Goal: Transaction & Acquisition: Purchase product/service

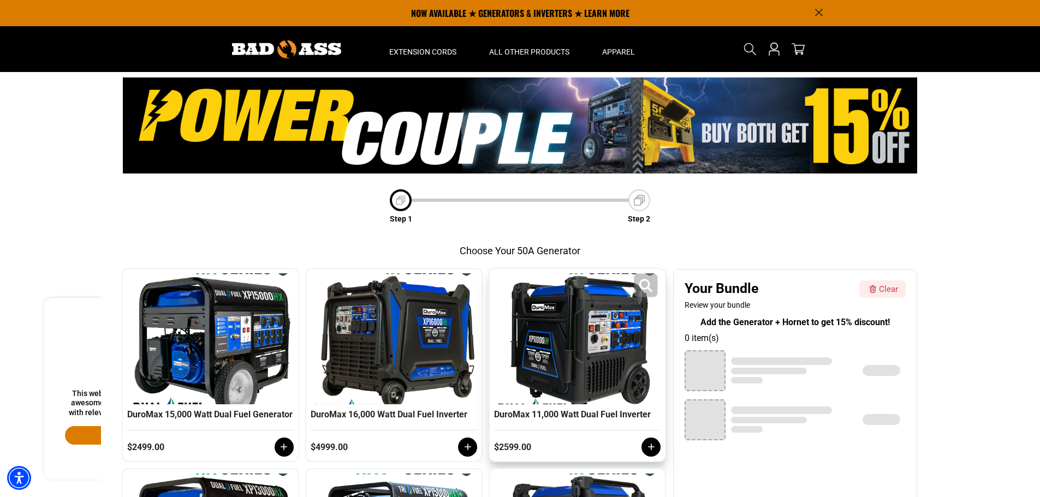
scroll to position [382, 0]
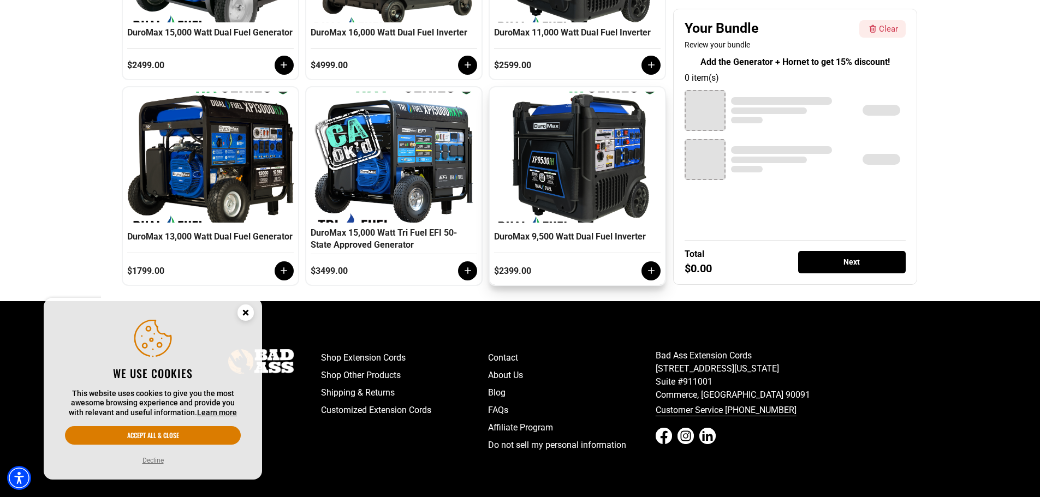
click at [644, 275] on div at bounding box center [651, 271] width 19 height 19
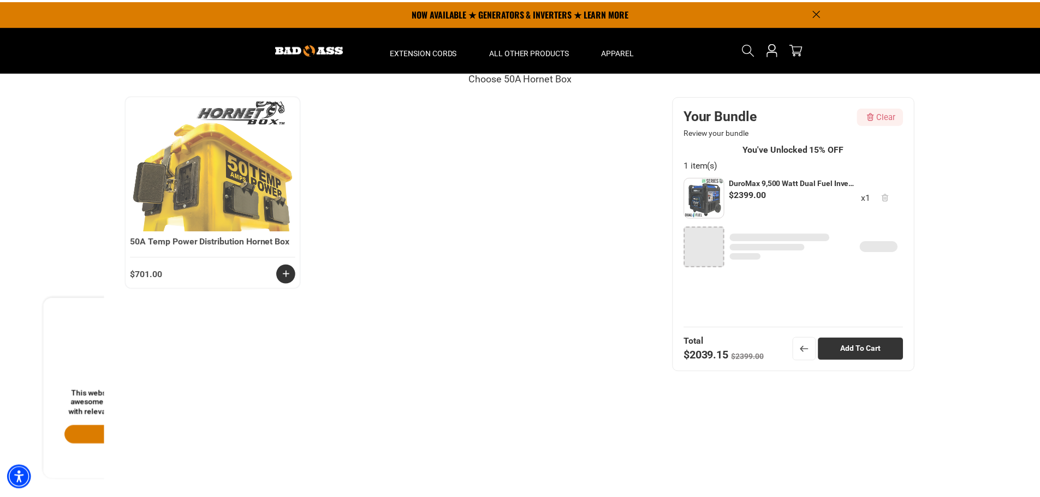
scroll to position [152, 0]
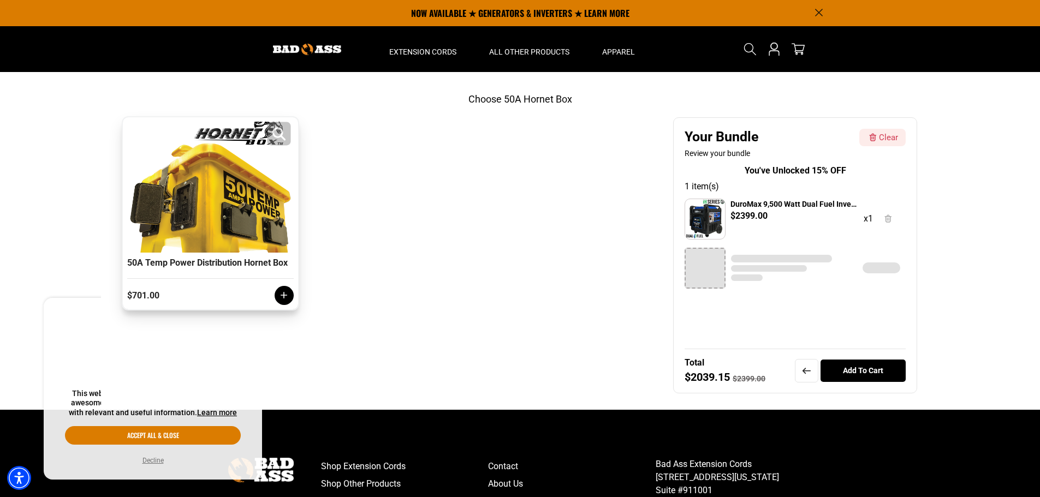
click at [220, 223] on div at bounding box center [210, 187] width 161 height 131
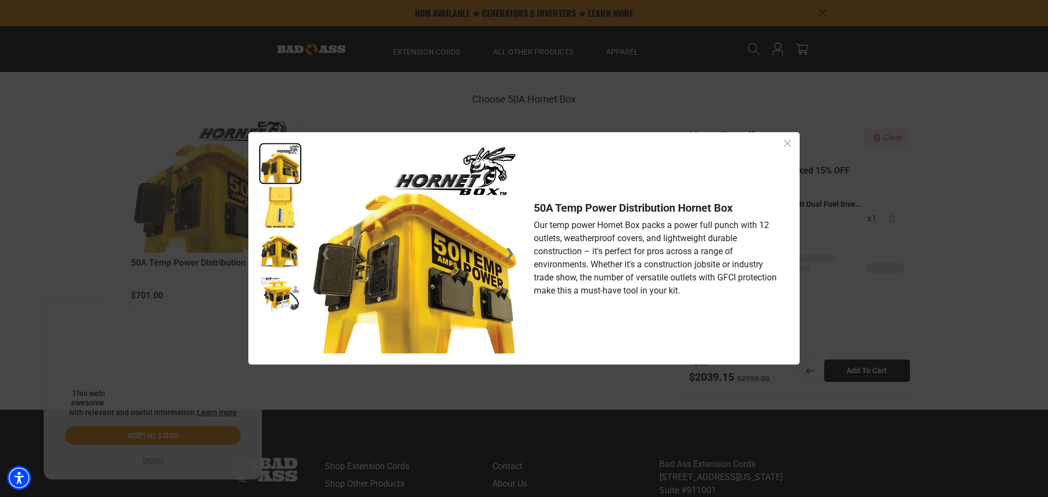
click at [786, 143] on icon "Close dialog" at bounding box center [788, 144] width 14 height 14
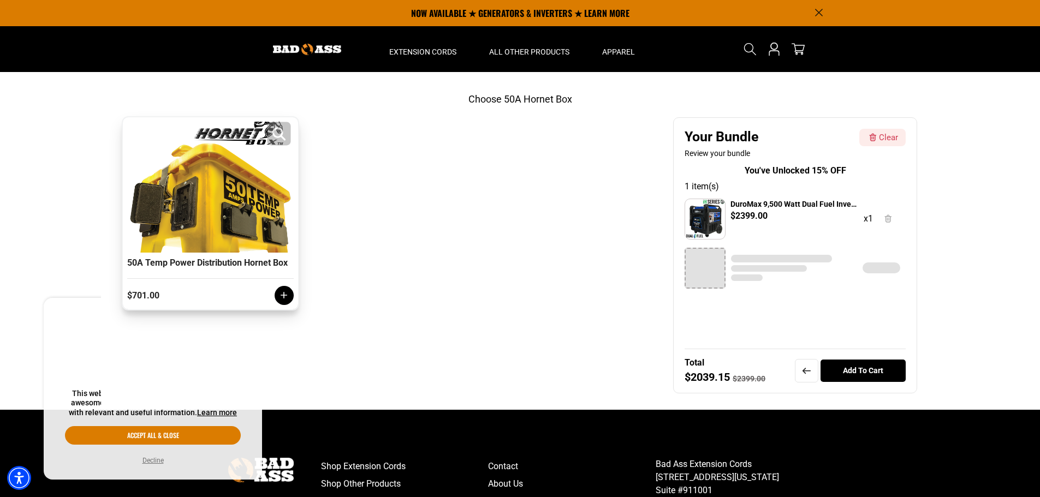
click at [212, 203] on div at bounding box center [210, 187] width 161 height 131
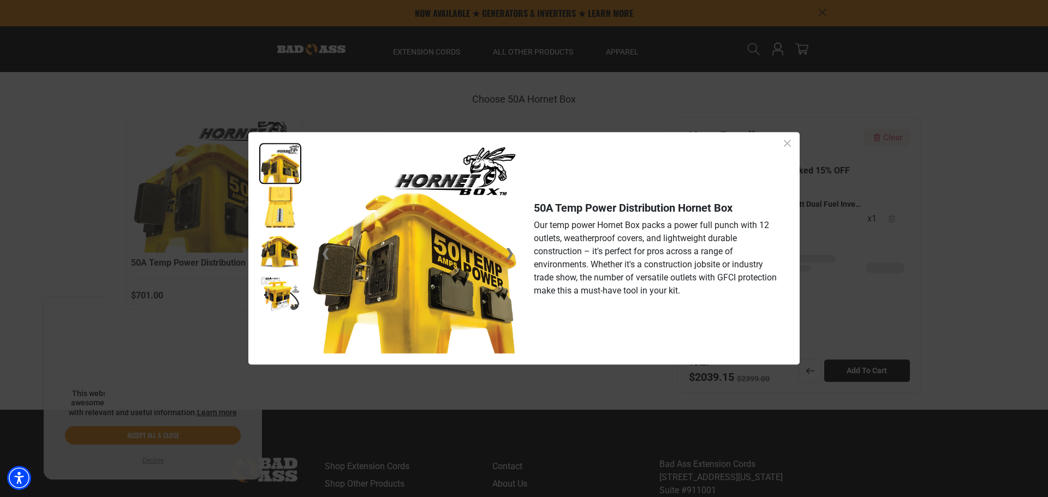
click at [792, 143] on icon "Close dialog" at bounding box center [788, 144] width 14 height 14
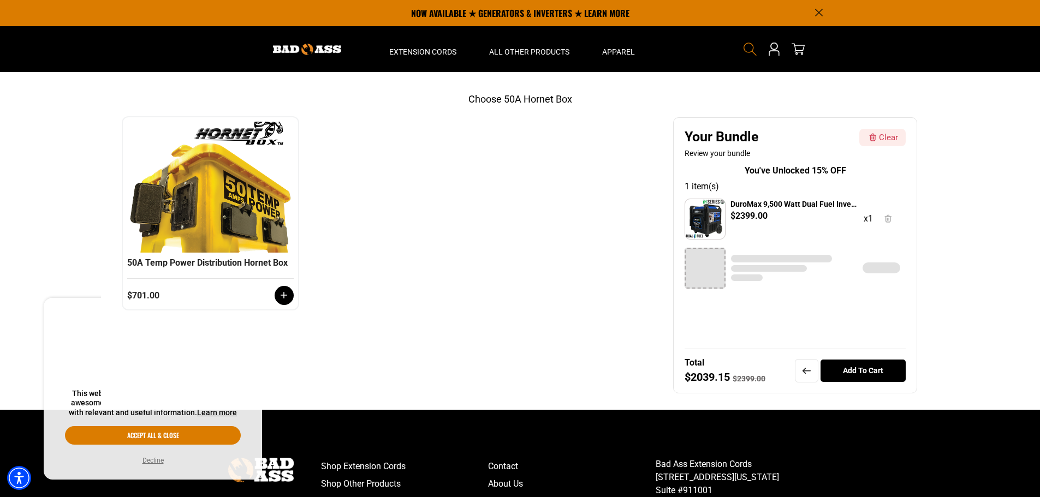
click at [750, 48] on icon "Search" at bounding box center [750, 49] width 14 height 14
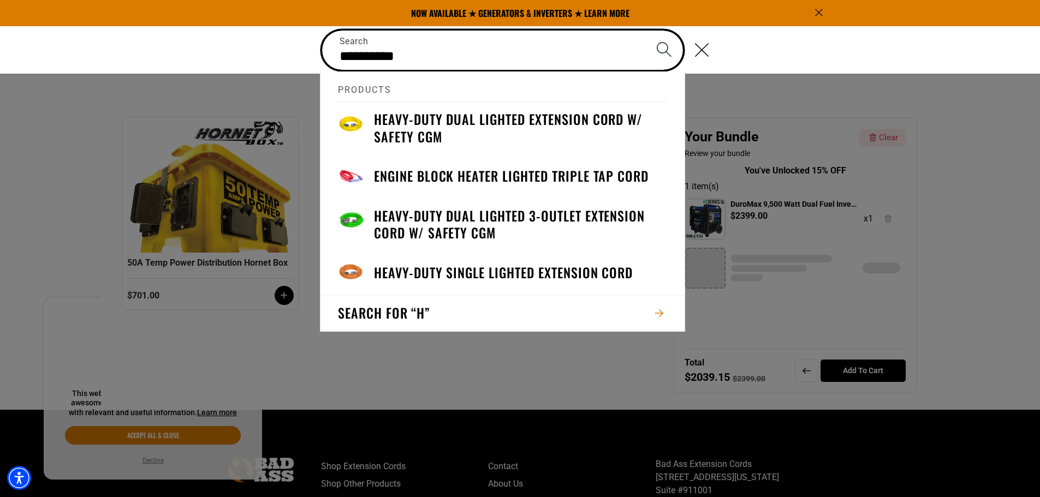
type input "**********"
click at [645, 31] on button "Search" at bounding box center [664, 50] width 38 height 38
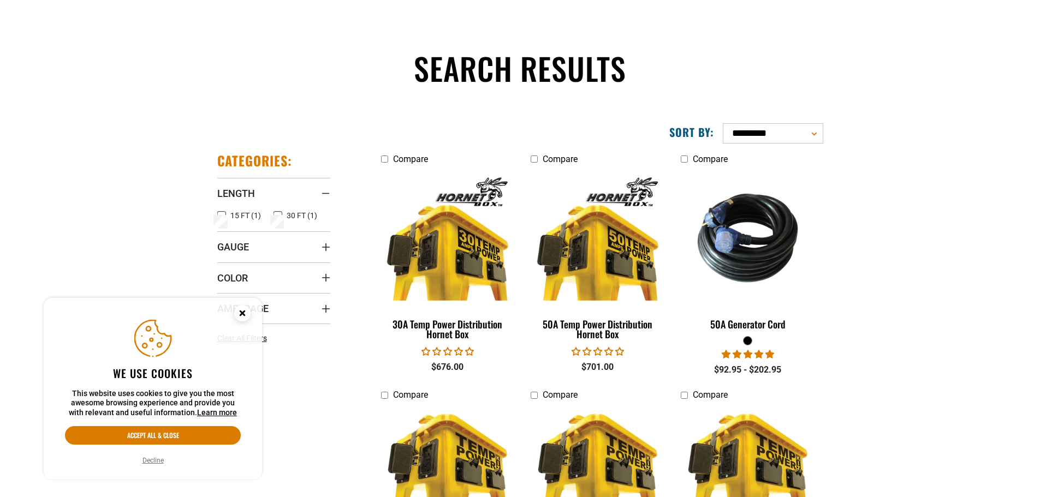
scroll to position [109, 0]
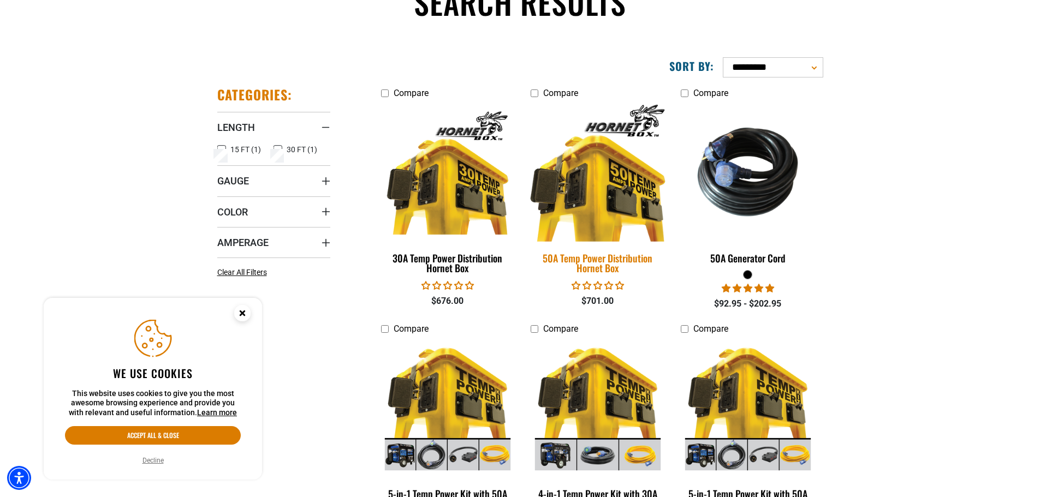
click at [598, 181] on img at bounding box center [597, 172] width 153 height 140
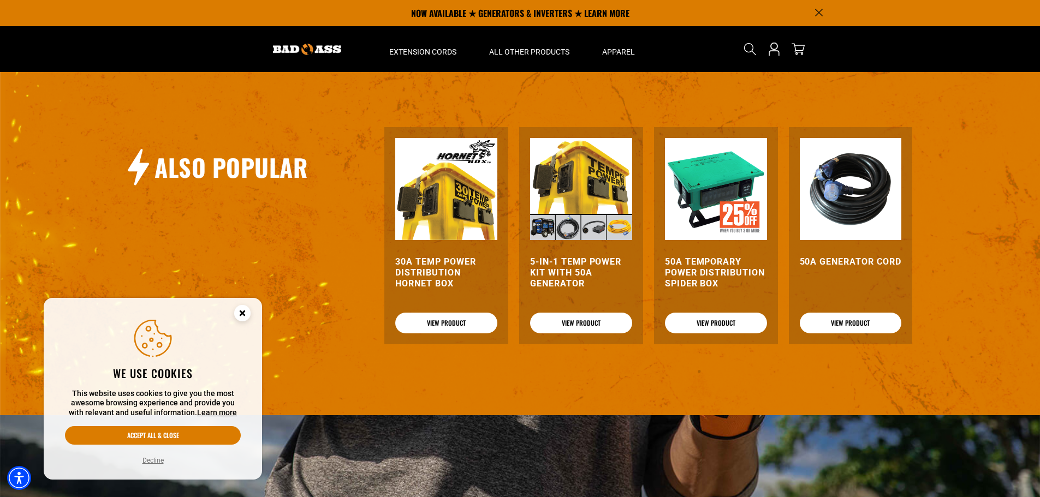
scroll to position [983, 0]
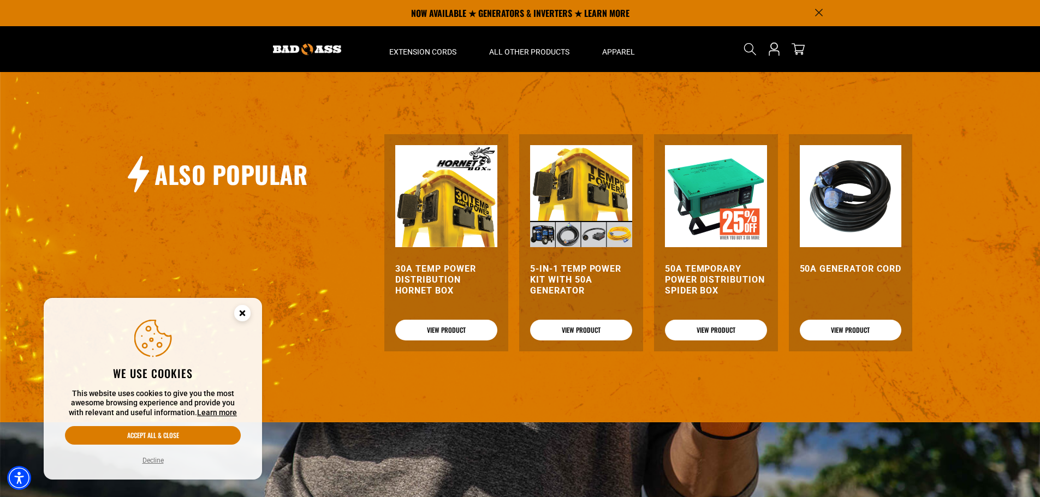
click at [716, 198] on img at bounding box center [716, 196] width 102 height 102
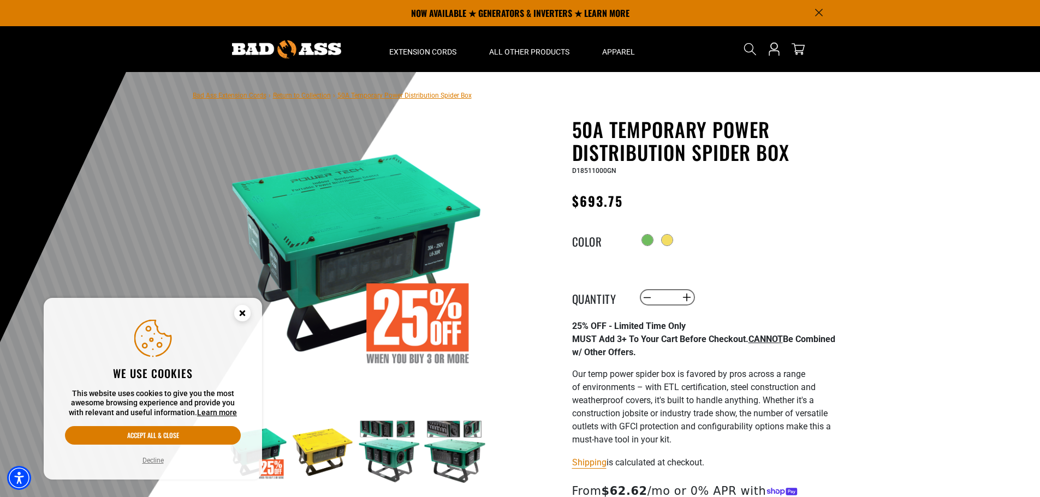
click at [246, 315] on circle "Close this option" at bounding box center [242, 313] width 16 height 16
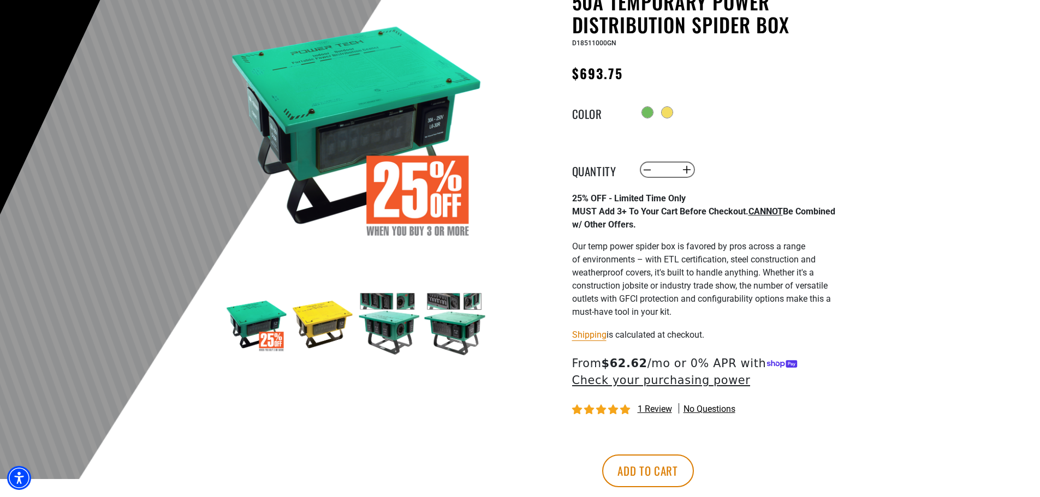
scroll to position [164, 0]
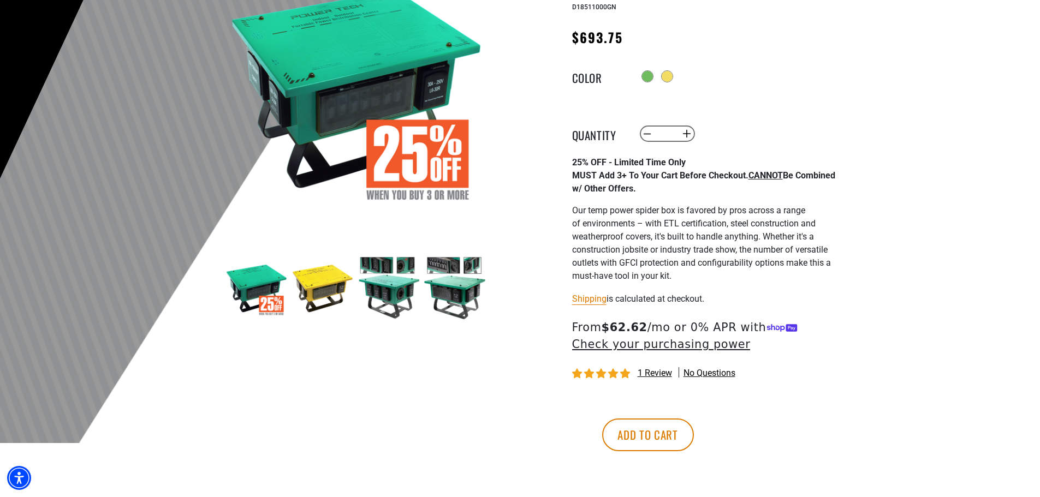
click at [383, 292] on img at bounding box center [388, 288] width 63 height 63
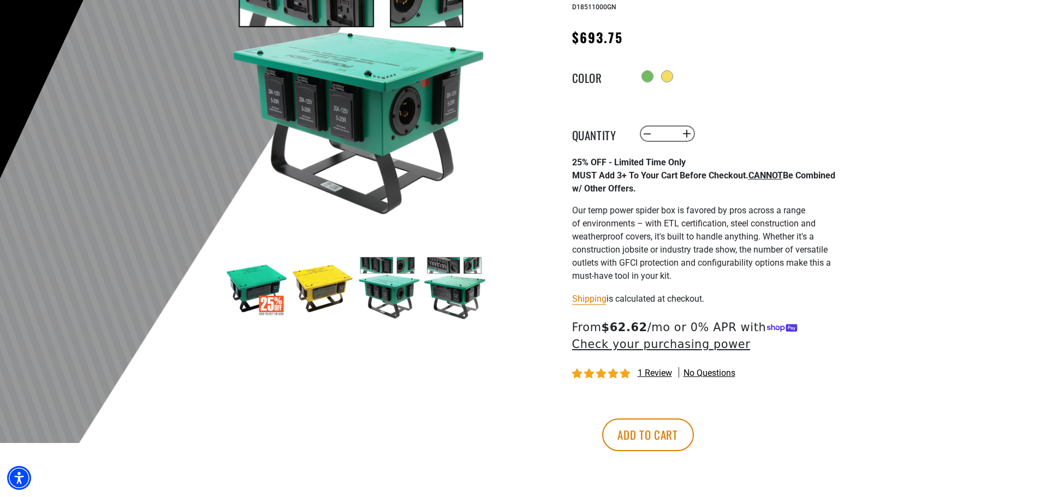
click at [460, 292] on img at bounding box center [454, 288] width 63 height 63
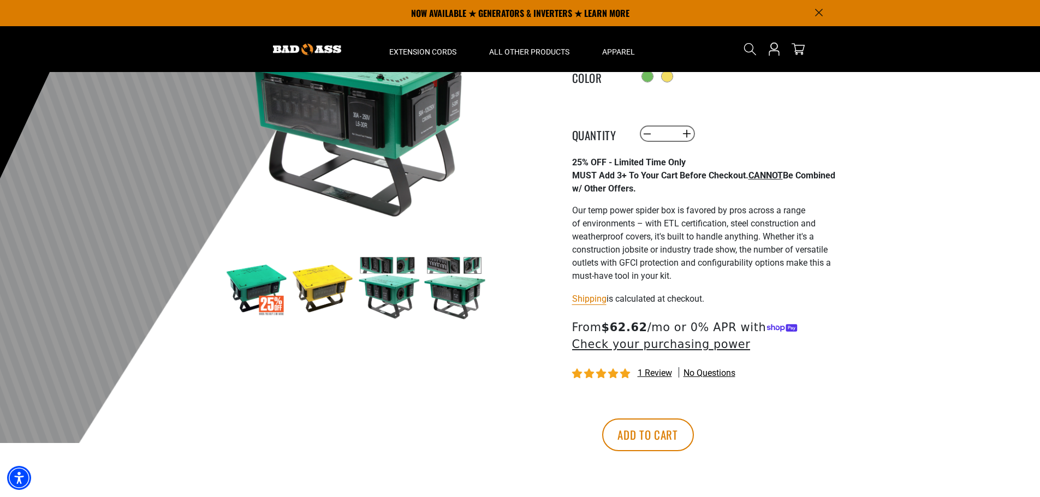
scroll to position [0, 0]
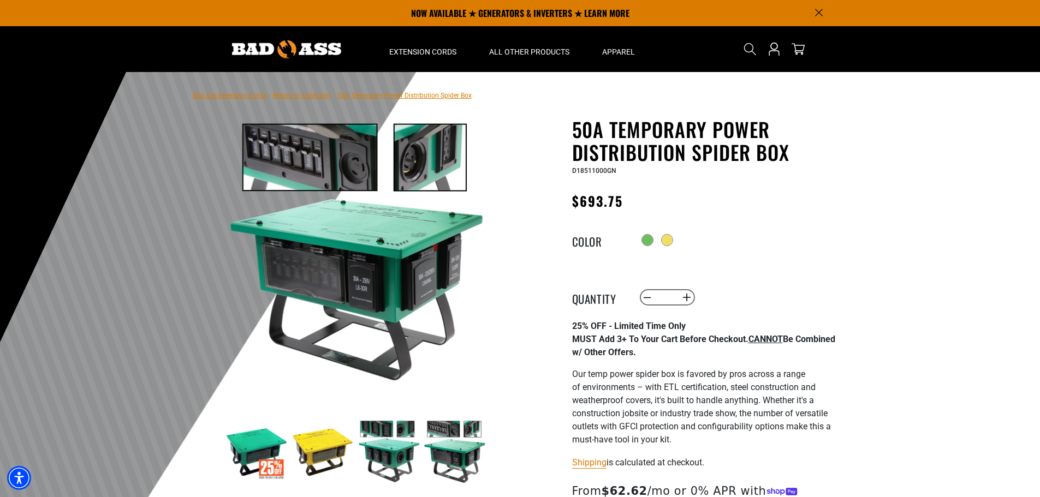
click at [450, 462] on img at bounding box center [454, 451] width 63 height 63
click at [384, 463] on img at bounding box center [388, 451] width 63 height 63
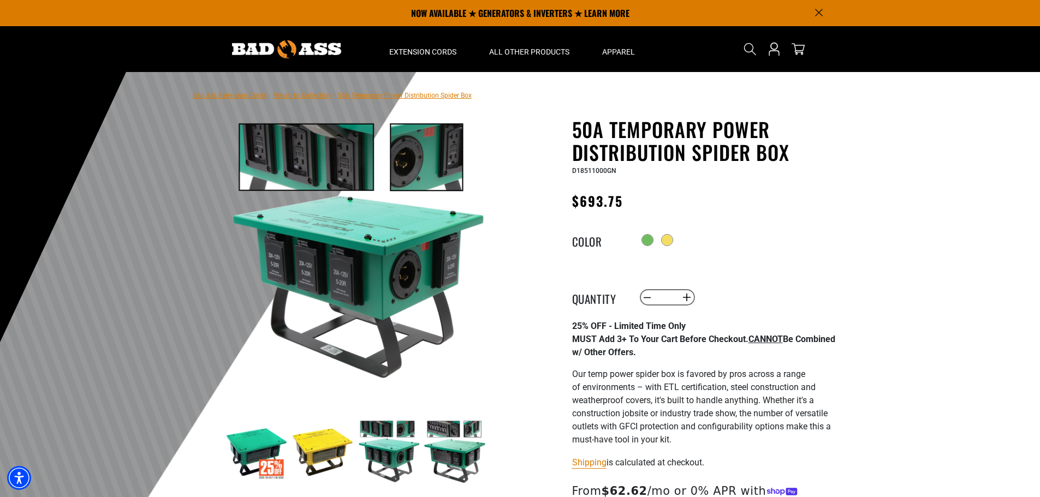
click at [318, 461] on img at bounding box center [322, 451] width 63 height 63
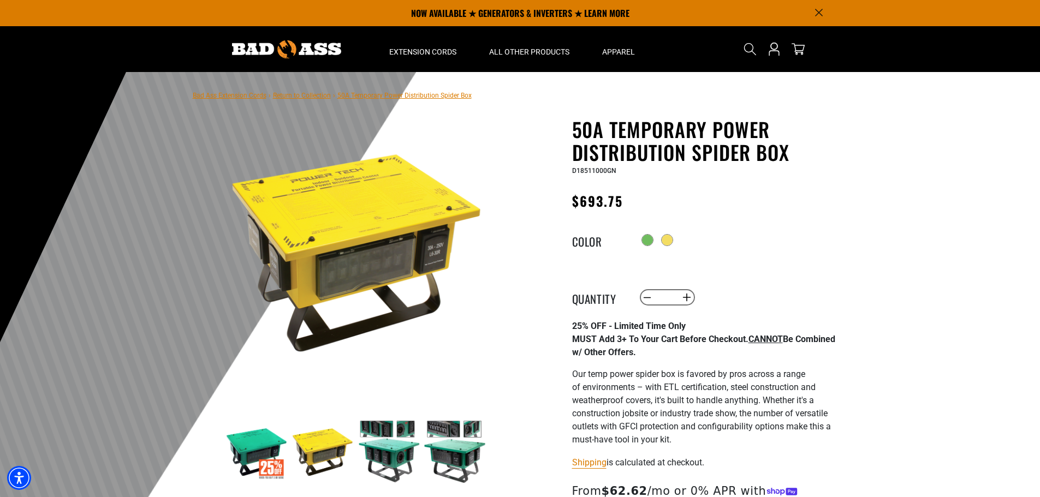
click at [265, 453] on img at bounding box center [256, 451] width 63 height 63
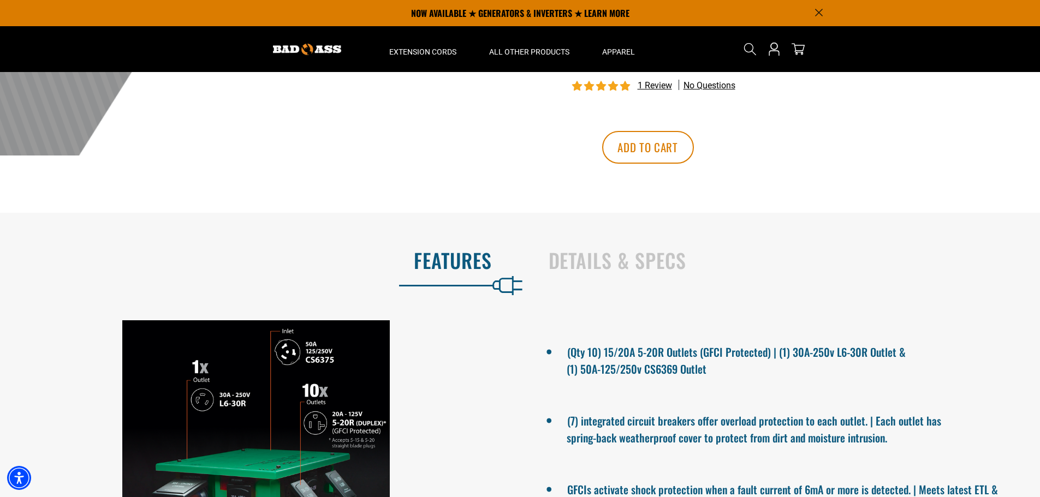
scroll to position [164, 0]
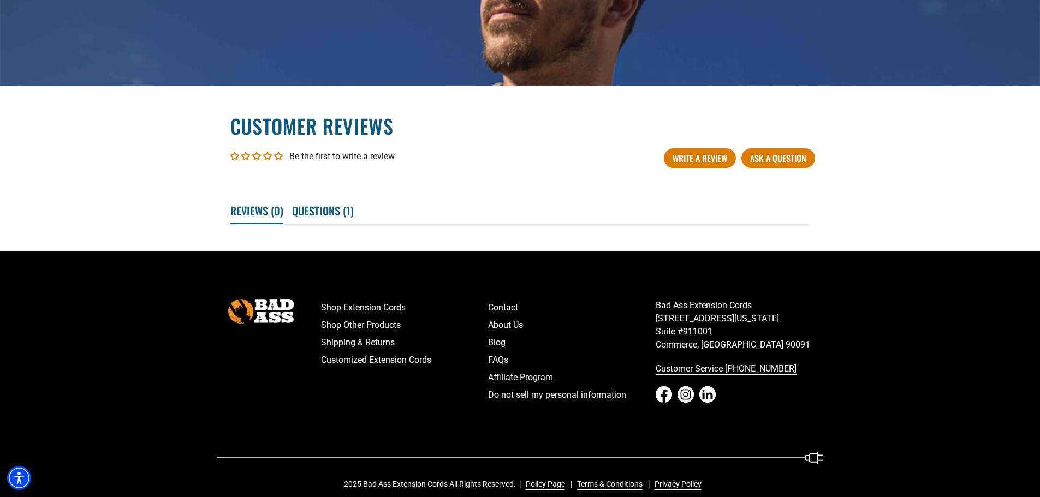
scroll to position [1574, 0]
